Goal: Task Accomplishment & Management: Use online tool/utility

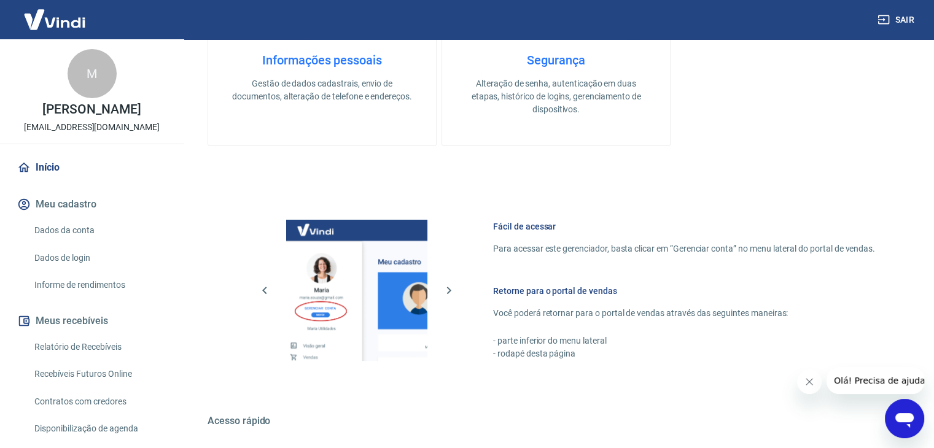
scroll to position [521, 0]
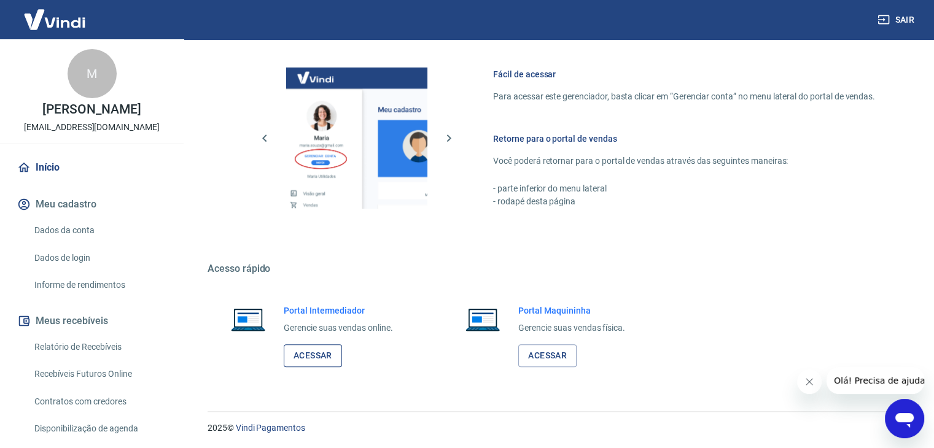
click at [312, 346] on link "Acessar" at bounding box center [313, 355] width 58 height 23
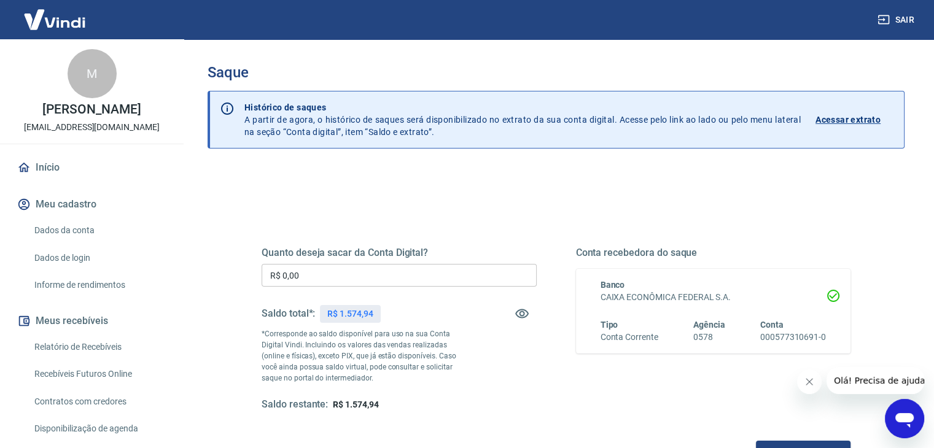
click at [356, 269] on input "R$ 0,00" at bounding box center [398, 275] width 275 height 23
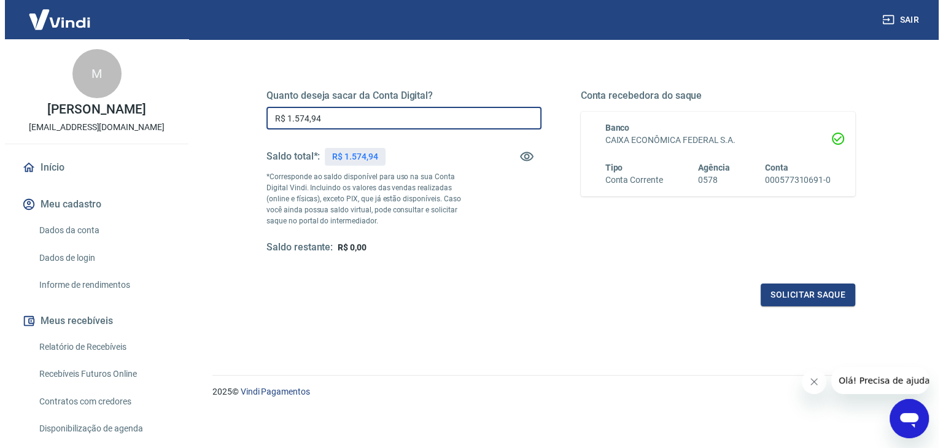
scroll to position [158, 0]
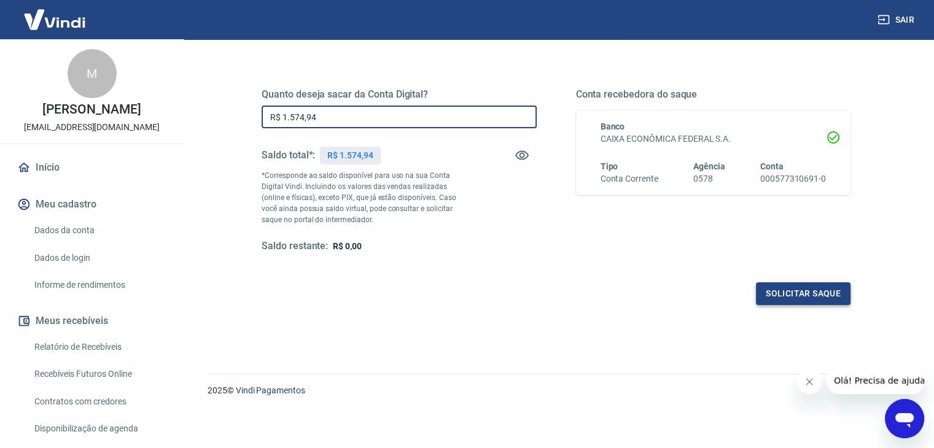
type input "R$ 1.574,94"
click at [805, 285] on button "Solicitar saque" at bounding box center [803, 293] width 95 height 23
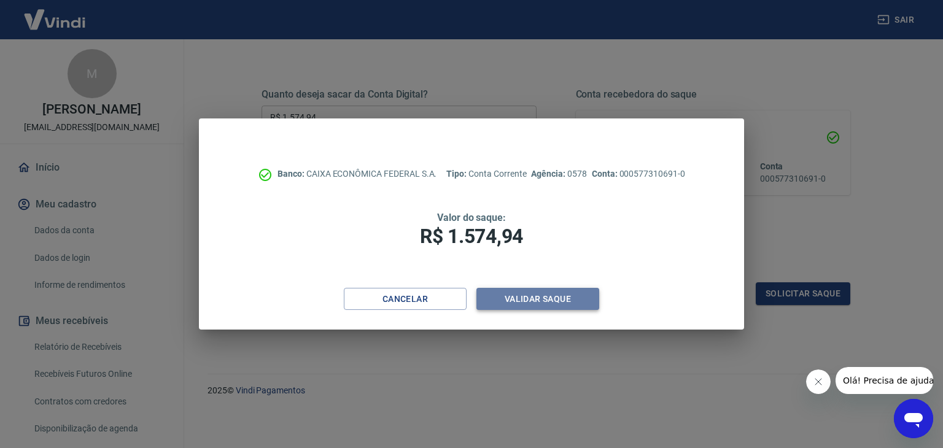
click at [584, 300] on button "Validar saque" at bounding box center [537, 299] width 123 height 23
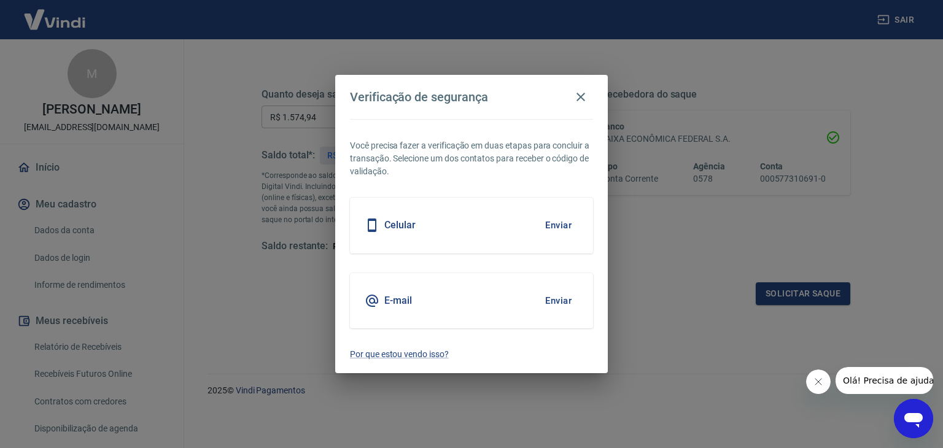
click at [545, 299] on button "Enviar" at bounding box center [558, 301] width 40 height 26
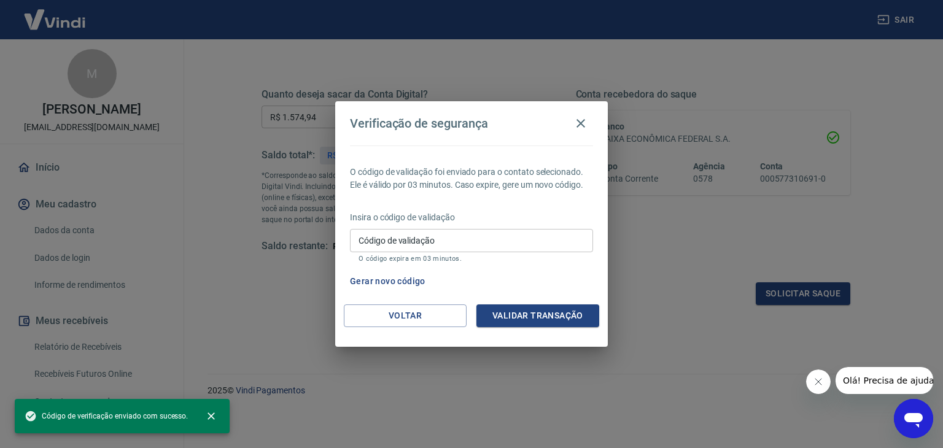
click at [550, 299] on div "O código de validação foi enviado para o contato selecionado. Ele é válido por …" at bounding box center [471, 224] width 273 height 159
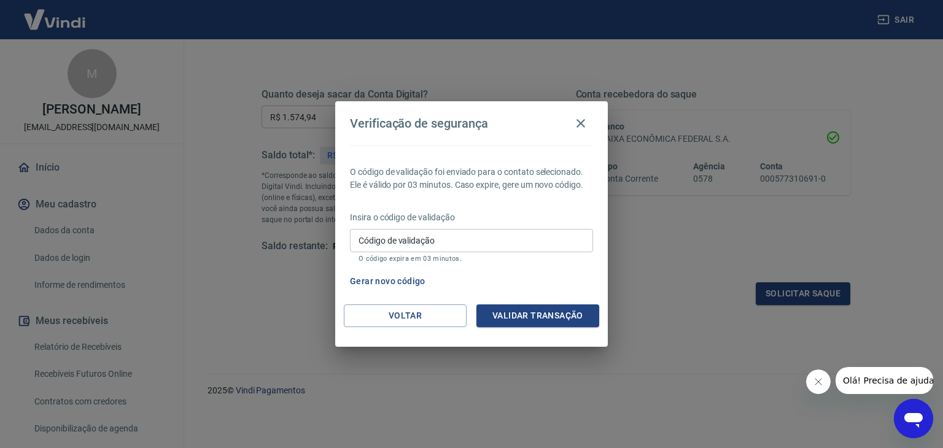
click at [513, 241] on input "Código de validação" at bounding box center [471, 240] width 243 height 23
paste input "202788"
type input "202788"
click at [521, 314] on button "Validar transação" at bounding box center [537, 315] width 123 height 23
